Goal: Transaction & Acquisition: Purchase product/service

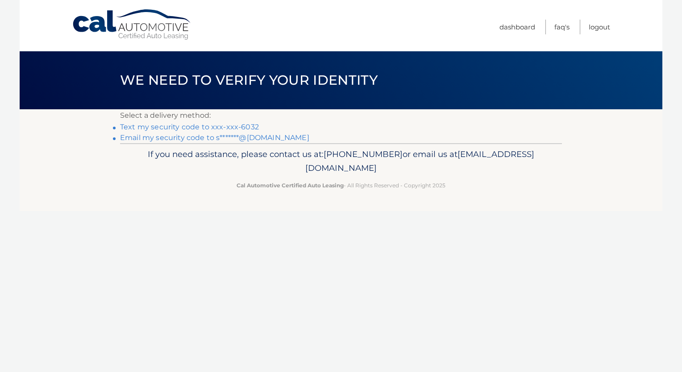
click at [189, 125] on link "Text my security code to xxx-xxx-6032" at bounding box center [189, 127] width 139 height 8
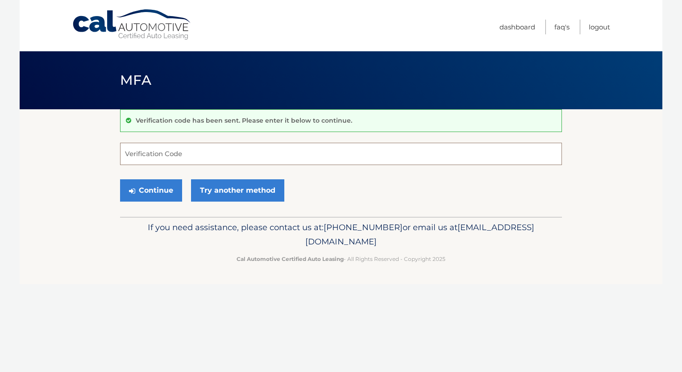
click at [291, 159] on input "Verification Code" at bounding box center [341, 154] width 442 height 22
type input "054752"
click at [150, 189] on button "Continue" at bounding box center [151, 190] width 62 height 22
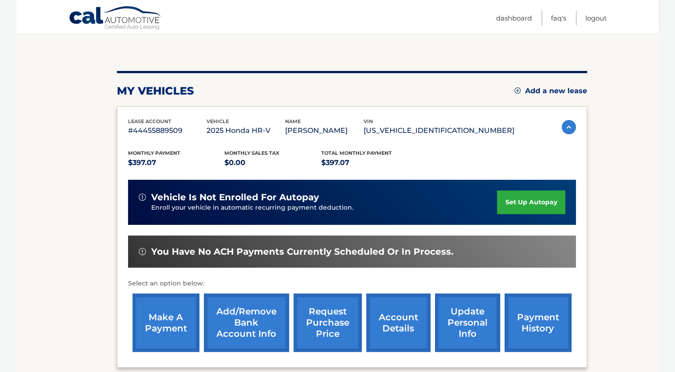
scroll to position [89, 0]
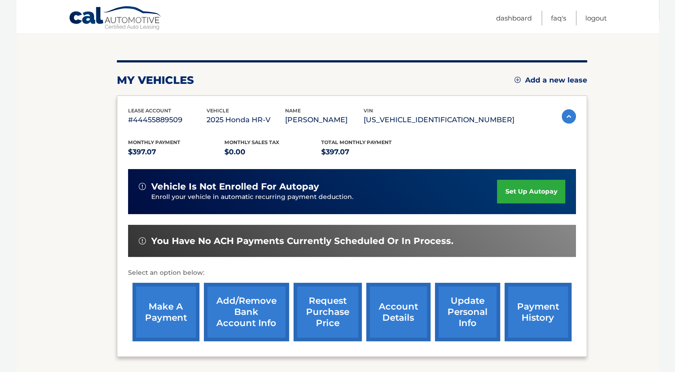
click at [160, 326] on link "make a payment" at bounding box center [166, 312] width 67 height 58
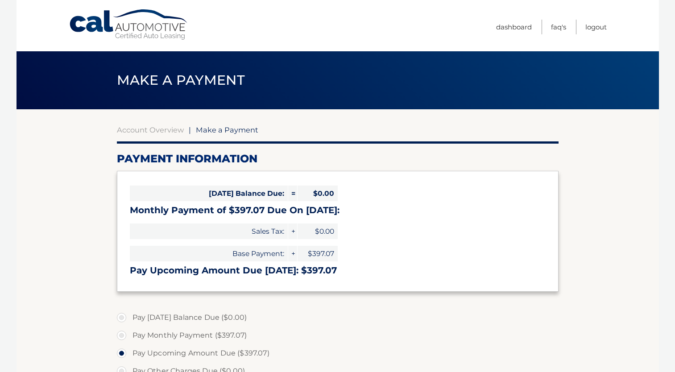
select select "NjI3ZGNmOTktMjQ4YS00MTNmLTg4MzQtMjhhOWQ5MjAxMjMy"
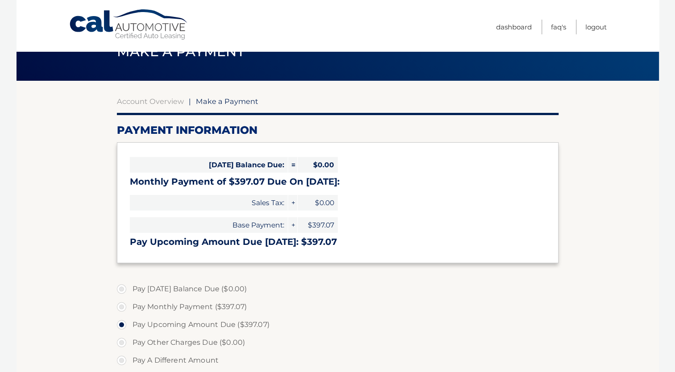
scroll to position [45, 0]
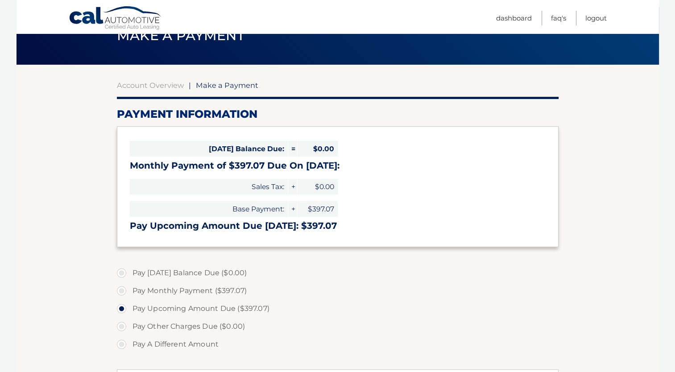
click at [123, 288] on label "Pay Monthly Payment ($397.07)" at bounding box center [338, 291] width 442 height 18
click at [123, 288] on input "Pay Monthly Payment ($397.07)" at bounding box center [125, 289] width 9 height 14
radio input "true"
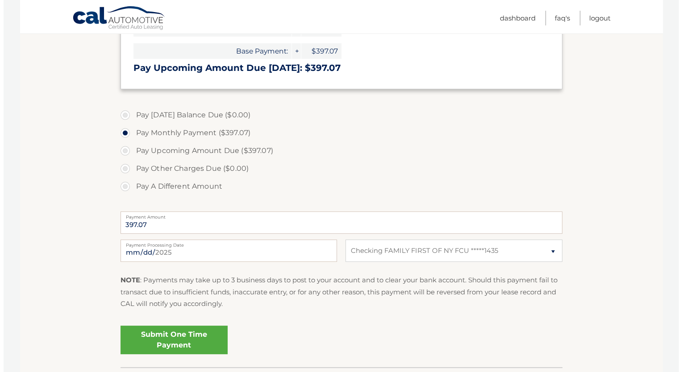
scroll to position [223, 0]
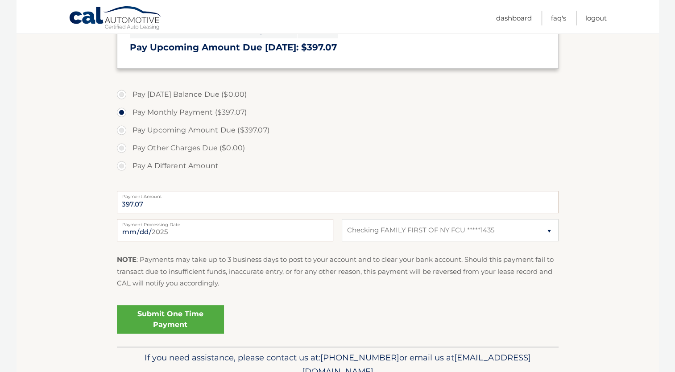
click at [182, 322] on link "Submit One Time Payment" at bounding box center [170, 319] width 107 height 29
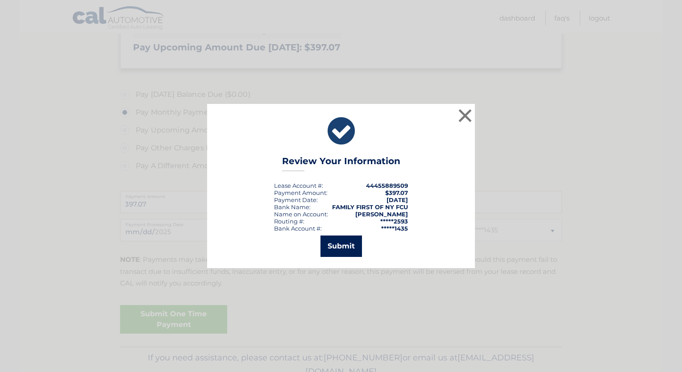
click at [342, 246] on button "Submit" at bounding box center [342, 246] width 42 height 21
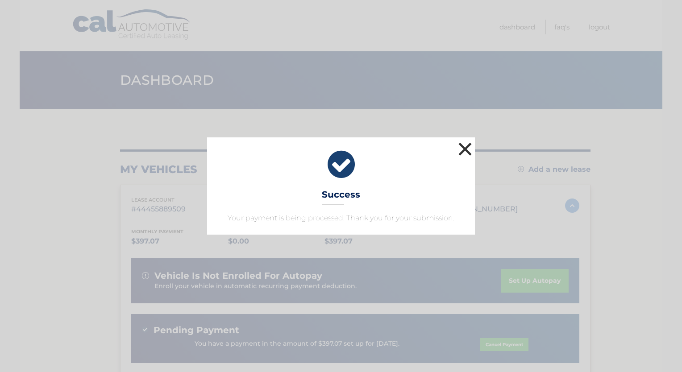
click at [468, 149] on button "×" at bounding box center [465, 149] width 18 height 18
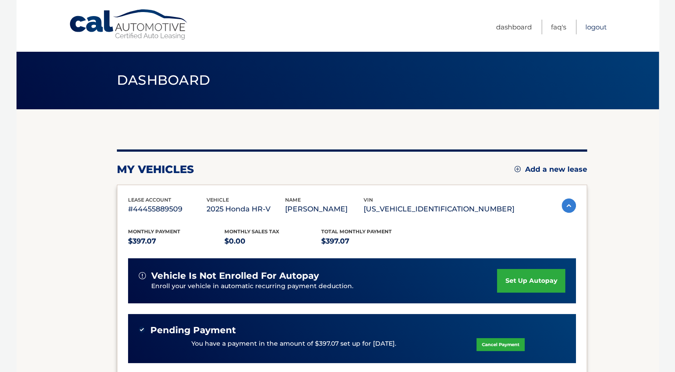
click at [595, 29] on link "Logout" at bounding box center [596, 27] width 21 height 15
